Goal: Task Accomplishment & Management: Manage account settings

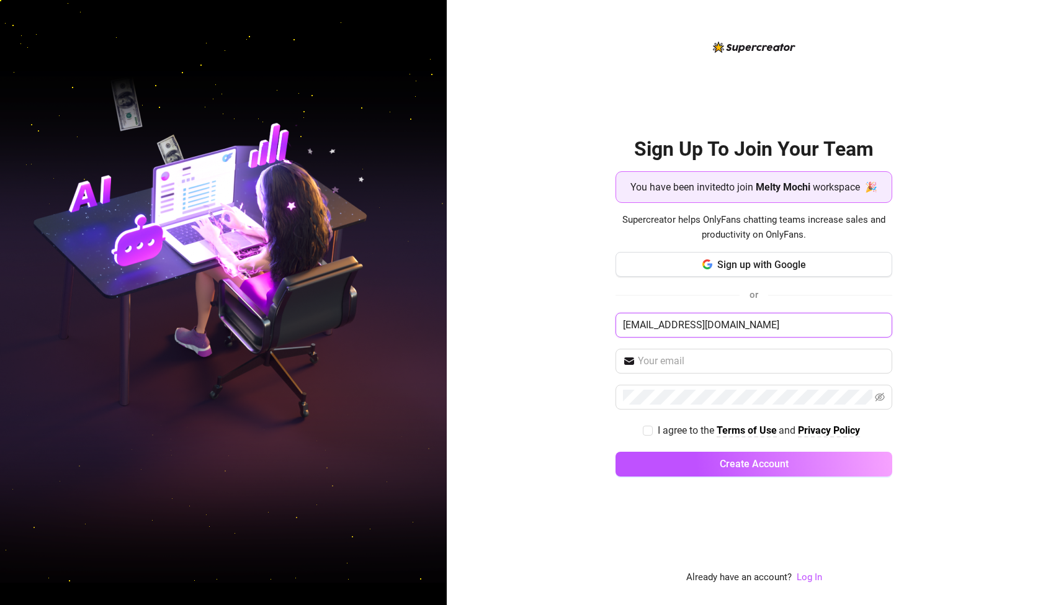
type input "[EMAIL_ADDRESS][DOMAIN_NAME]"
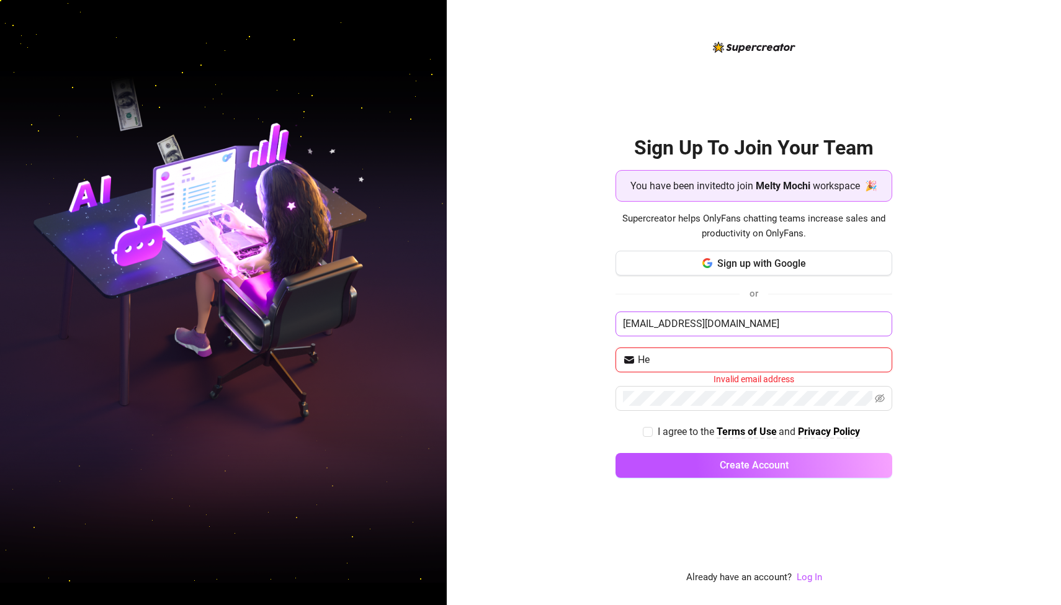
type input "H"
click at [712, 324] on input "[EMAIL_ADDRESS][DOMAIN_NAME]" at bounding box center [754, 324] width 277 height 25
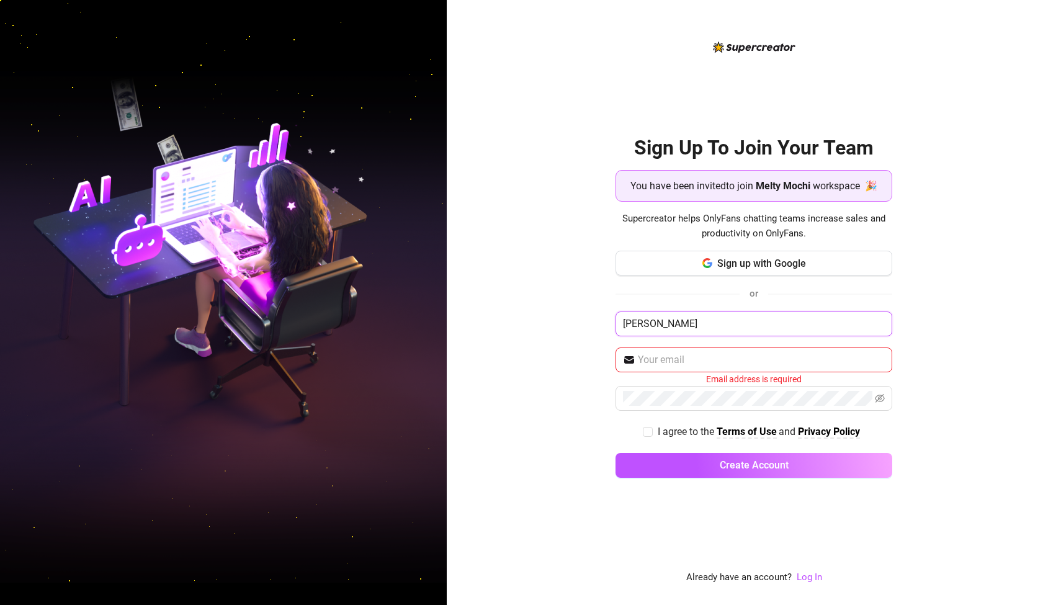
type input "[PERSON_NAME]"
type input "[EMAIL_ADDRESS][DOMAIN_NAME]"
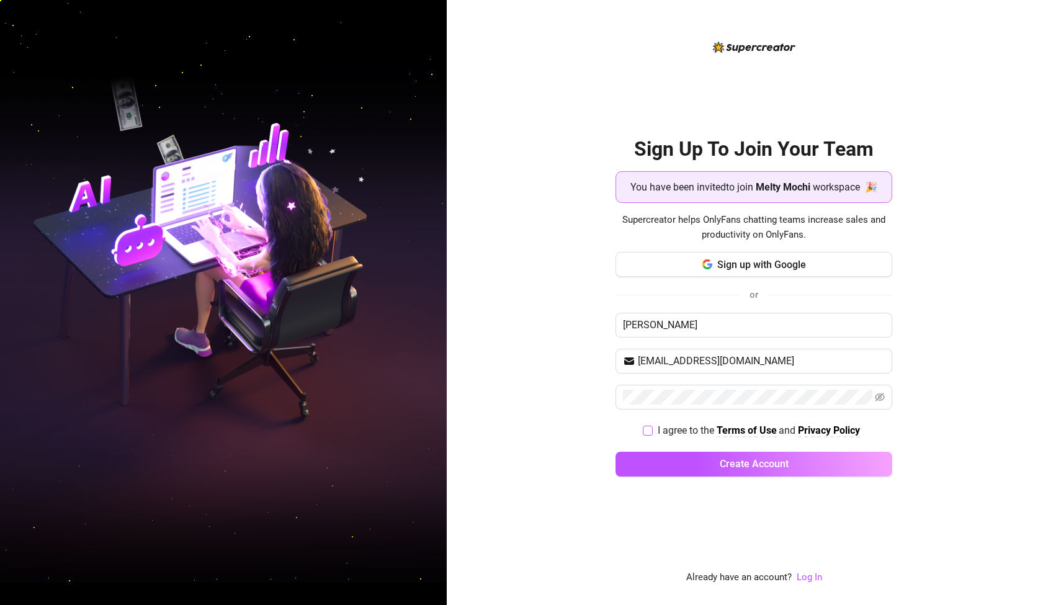
click at [646, 431] on input "I agree to the Terms of Use and Privacy Policy" at bounding box center [647, 430] width 9 height 9
checkbox input "true"
click at [709, 472] on button "Create Account" at bounding box center [754, 464] width 277 height 25
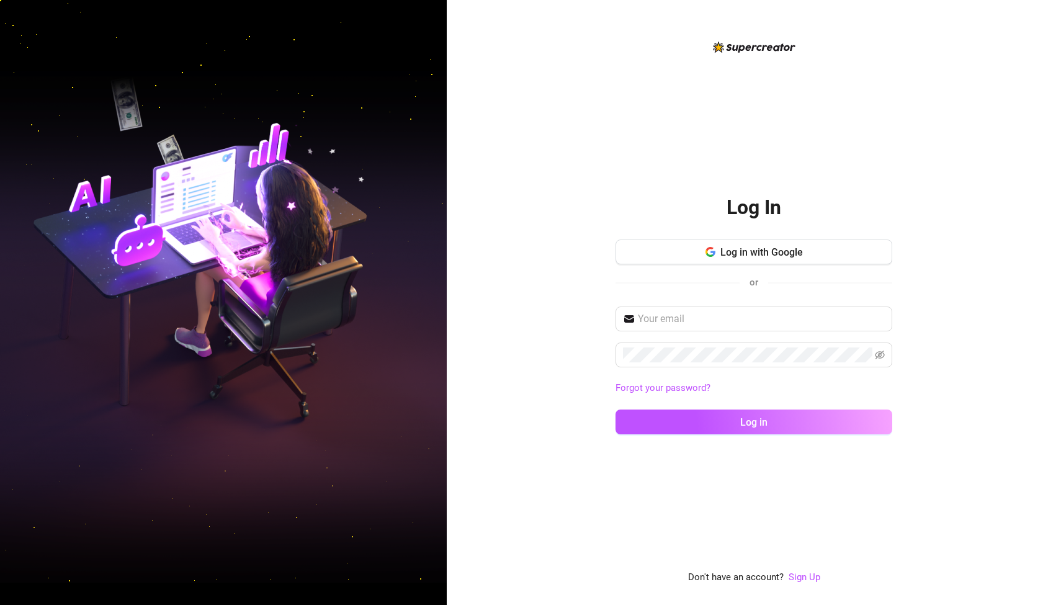
click at [554, 470] on div "Log In Log in with Google or Forgot your password? Log in Don't have an account…" at bounding box center [754, 302] width 614 height 605
click at [673, 322] on input "text" at bounding box center [761, 319] width 247 height 15
type input "[EMAIL_ADDRESS][DOMAIN_NAME]"
click at [754, 421] on button "Log in" at bounding box center [754, 422] width 277 height 25
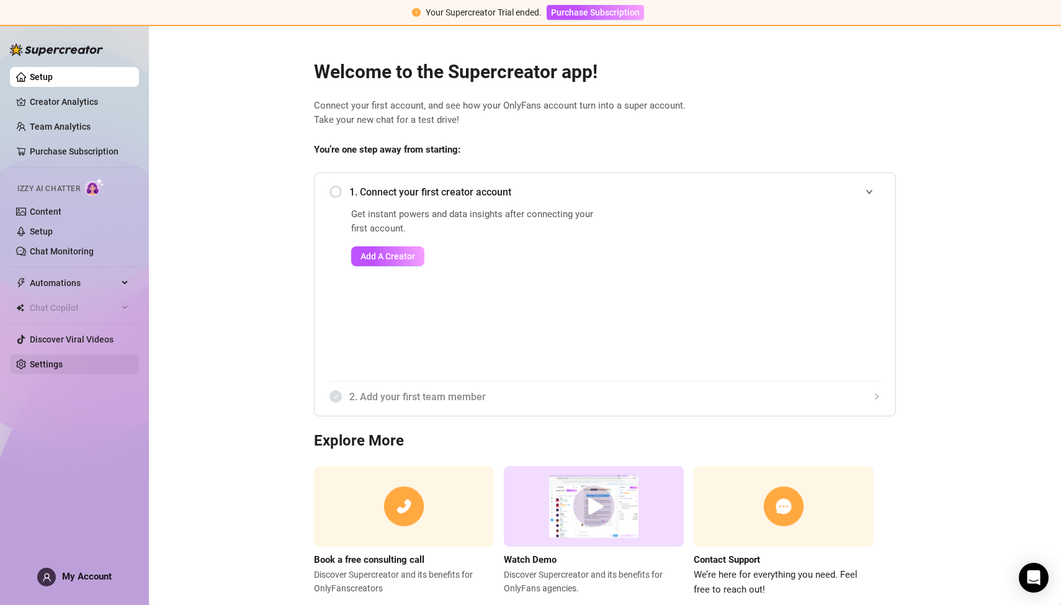
click at [49, 364] on link "Settings" at bounding box center [46, 364] width 33 height 10
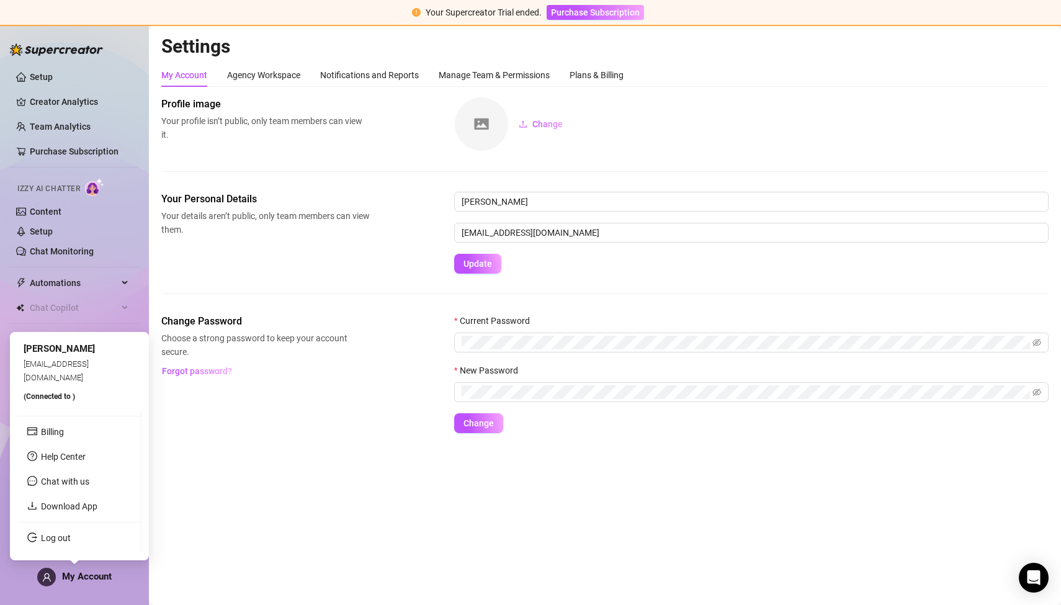
click at [90, 573] on span "My Account" at bounding box center [87, 576] width 50 height 11
click at [47, 541] on link "Log out" at bounding box center [56, 538] width 30 height 10
